Goal: Find specific fact: Find specific fact

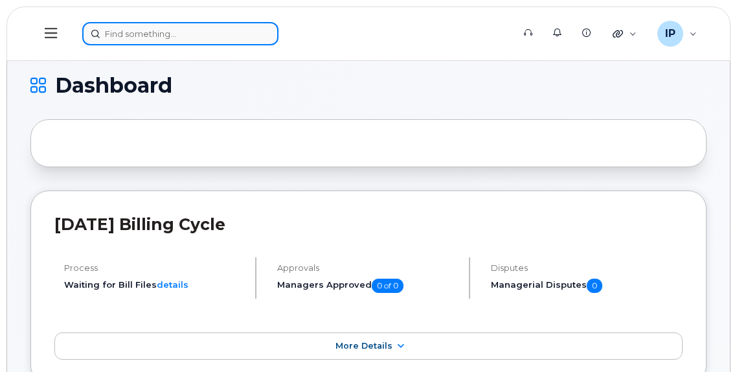
click at [117, 31] on input at bounding box center [180, 33] width 196 height 23
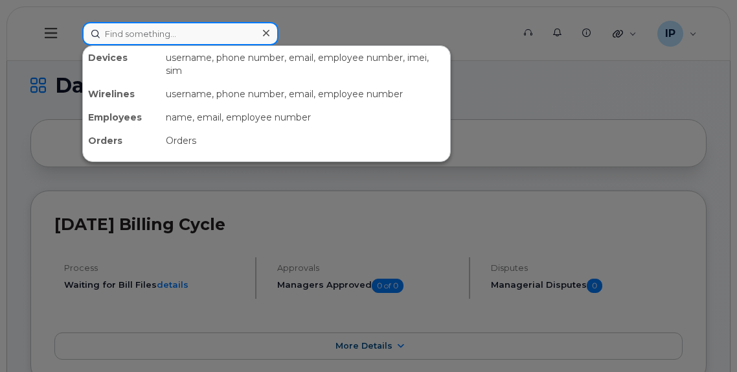
paste input "7809080428"
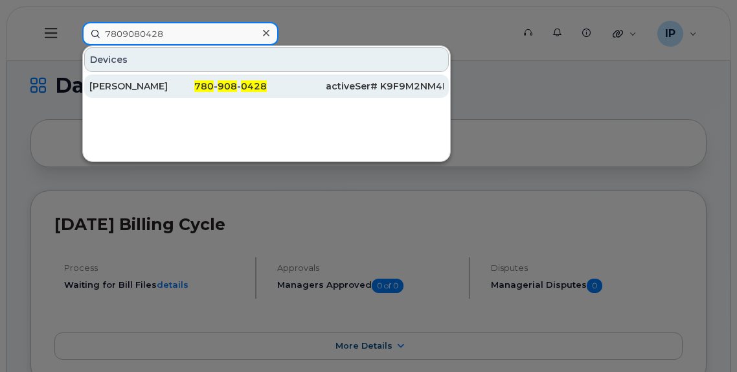
type input "7809080428"
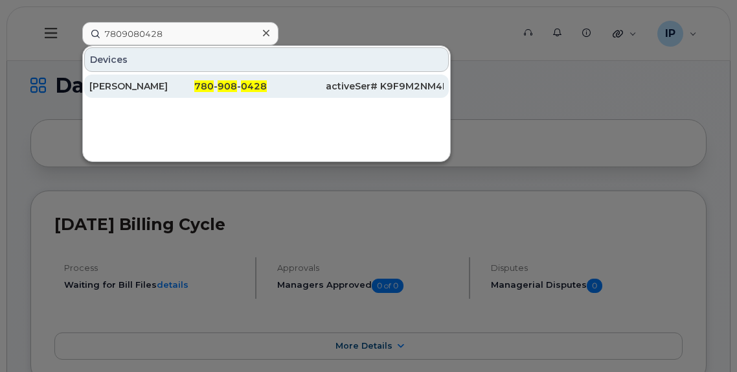
click at [253, 82] on span "0428" at bounding box center [254, 86] width 26 height 12
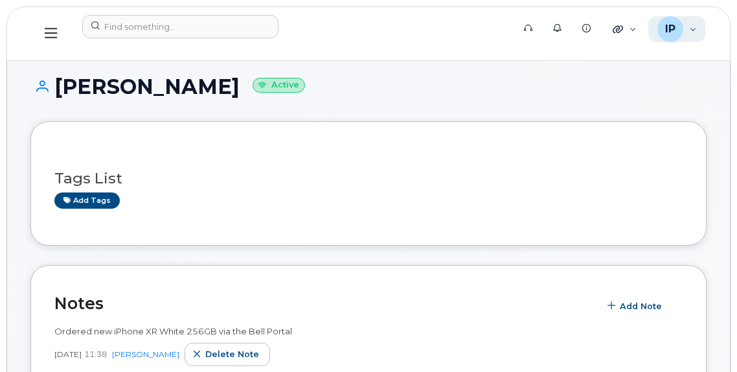
click at [691, 31] on div "IP Ian Pitt Wireless Admin" at bounding box center [678, 29] width 58 height 26
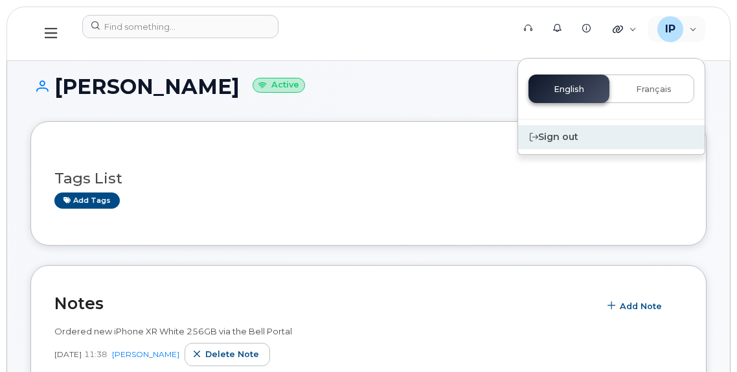
click at [561, 133] on div "Sign out" at bounding box center [611, 137] width 187 height 24
